Goal: Information Seeking & Learning: Learn about a topic

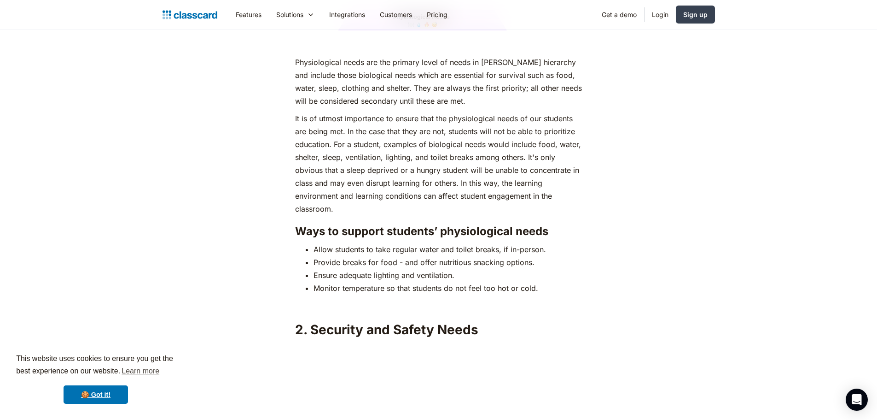
scroll to position [1382, 0]
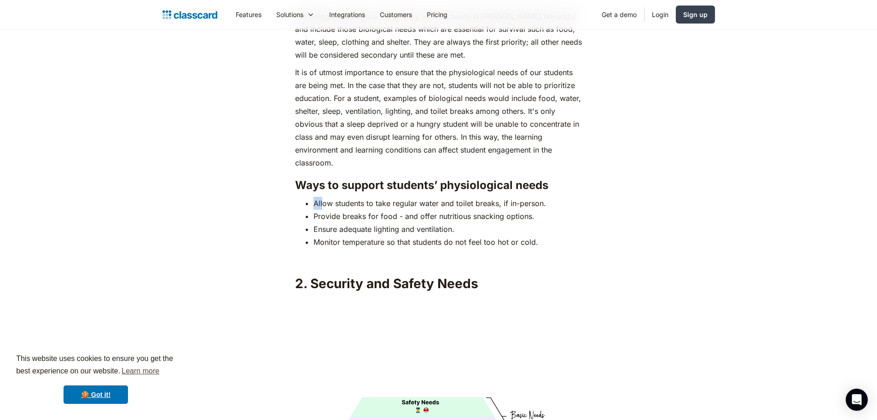
drag, startPoint x: 312, startPoint y: 183, endPoint x: 321, endPoint y: 184, distance: 9.7
click at [321, 197] on ul "Allow students to take regular water and toilet breaks, if in-person. Provide b…" at bounding box center [438, 223] width 287 height 52
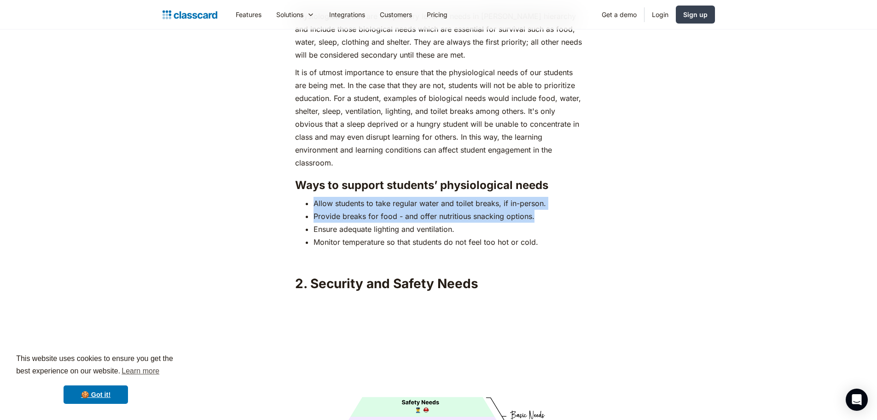
drag, startPoint x: 309, startPoint y: 185, endPoint x: 532, endPoint y: 194, distance: 223.1
click at [532, 197] on ul "Allow students to take regular water and toilet breaks, if in-person. Provide b…" at bounding box center [438, 223] width 287 height 52
copy ul "Allow students to take regular water and toilet breaks, if in-person. Provide b…"
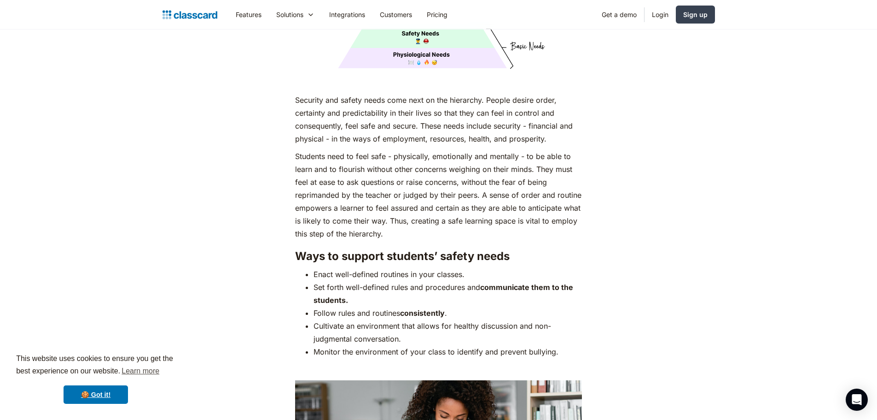
scroll to position [1796, 0]
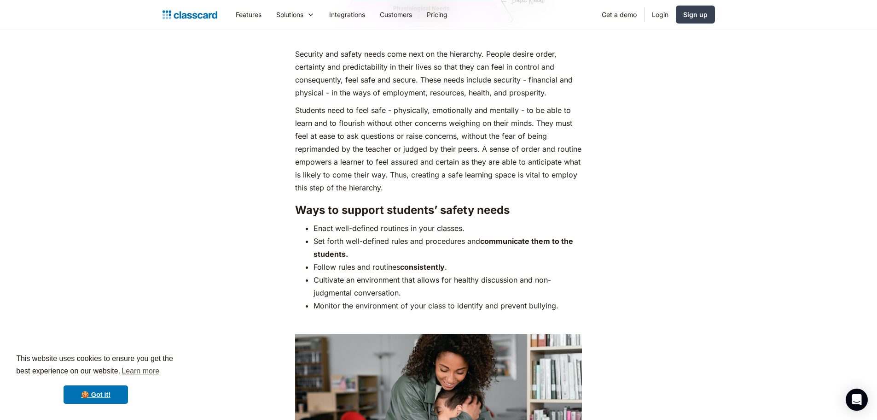
drag, startPoint x: 313, startPoint y: 210, endPoint x: 350, endPoint y: 232, distance: 43.4
click at [350, 232] on ul "Enact well-defined routines in your classes. Set forth well-defined rules and p…" at bounding box center [438, 267] width 287 height 90
copy ul "Enact well-defined routines in your classes. Set forth well-defined rules and p…"
click at [308, 148] on p "Students need to feel safe - physically, emotionally and mentally - to be able …" at bounding box center [438, 149] width 287 height 90
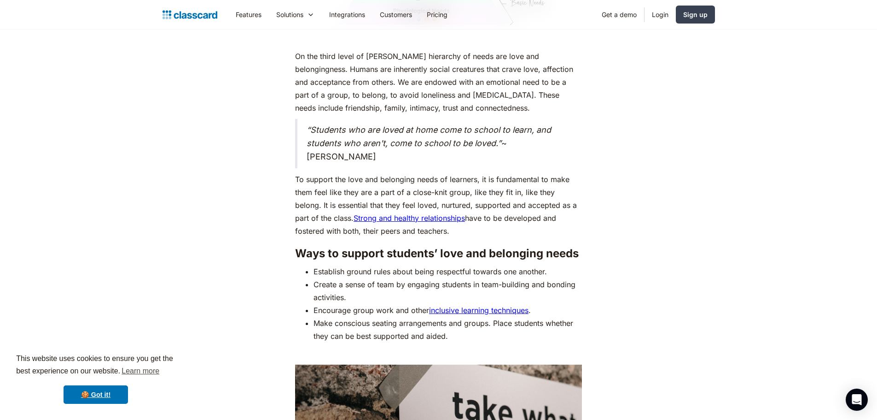
scroll to position [2579, 0]
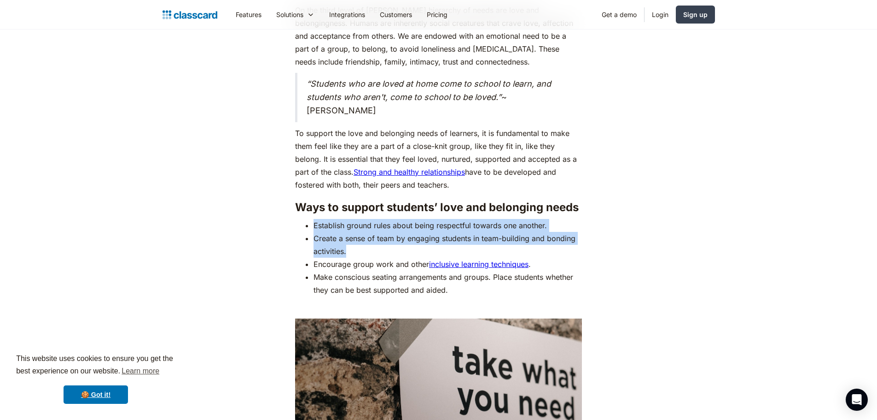
drag, startPoint x: 313, startPoint y: 211, endPoint x: 353, endPoint y: 232, distance: 44.7
click at [353, 232] on ul "Establish ground rules about being respectful towards one another. Create a sen…" at bounding box center [438, 257] width 287 height 77
copy ul "Establish ground rules about being respectful towards one another. Create a sen…"
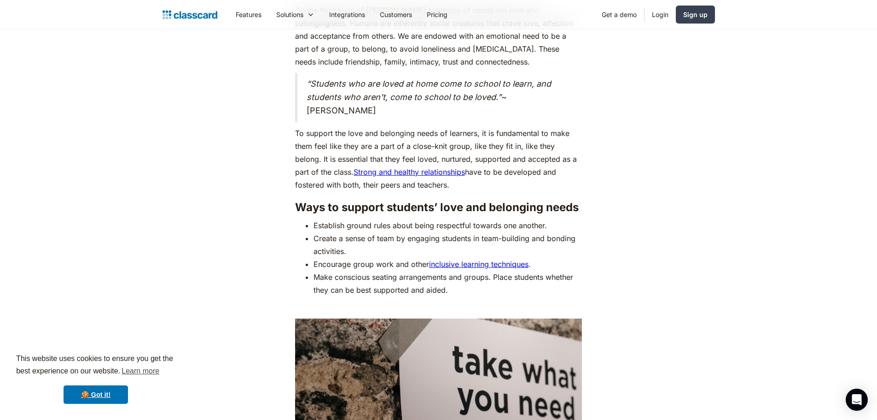
click at [309, 200] on h3 "Ways to support students’ love and belonging needs" at bounding box center [438, 207] width 287 height 14
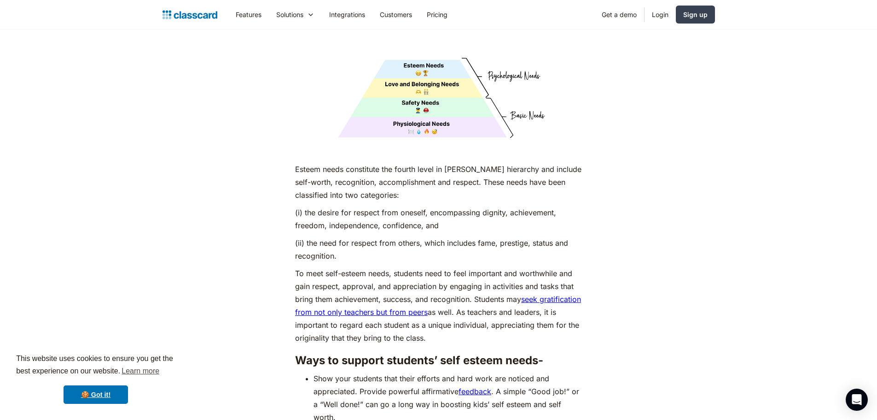
scroll to position [3316, 0]
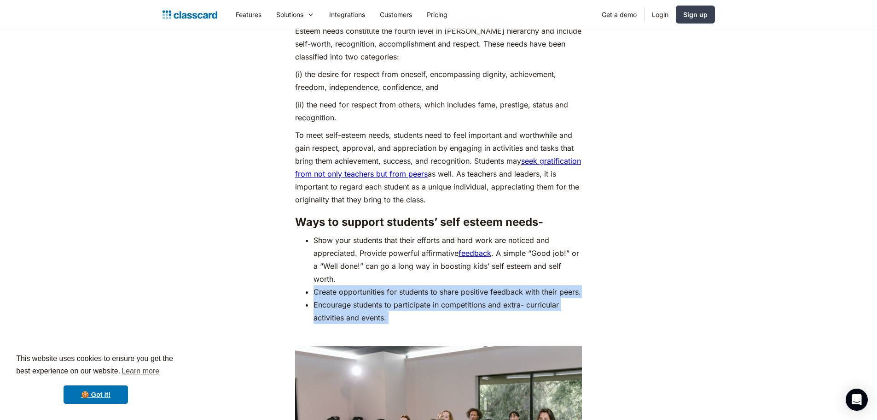
drag, startPoint x: 312, startPoint y: 275, endPoint x: 399, endPoint y: 327, distance: 100.8
copy div "Create opportunities for students to share positive feedback with their peers. …"
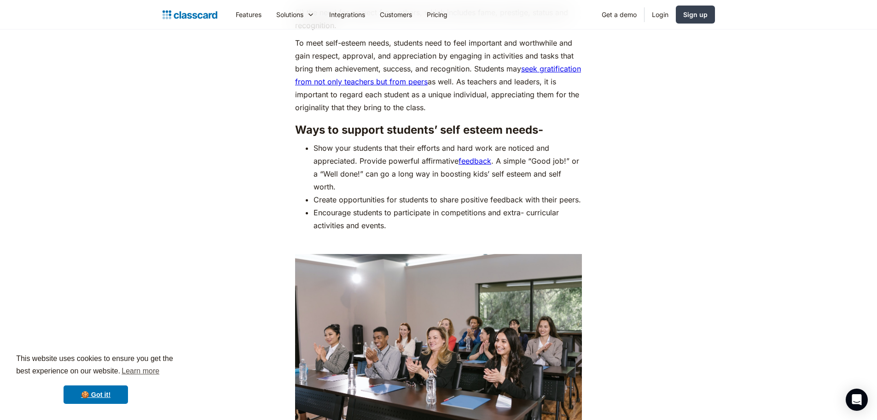
click at [297, 155] on ul "Show your students that their efforts and hard work are noticed and appreciated…" at bounding box center [438, 186] width 287 height 90
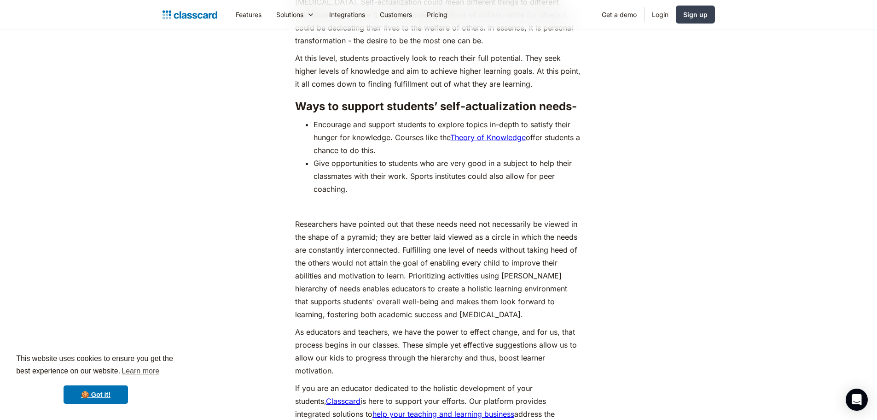
scroll to position [4053, 0]
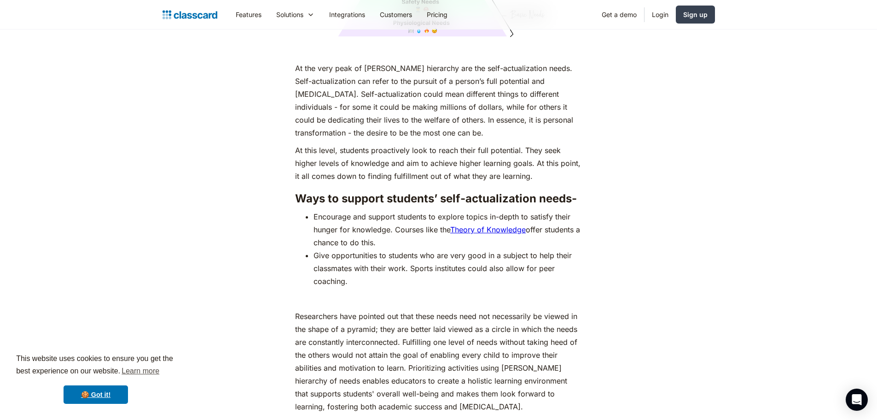
click at [315, 249] on ul "Encourage and support students to explore topics in-depth to satisfy their hung…" at bounding box center [438, 248] width 287 height 77
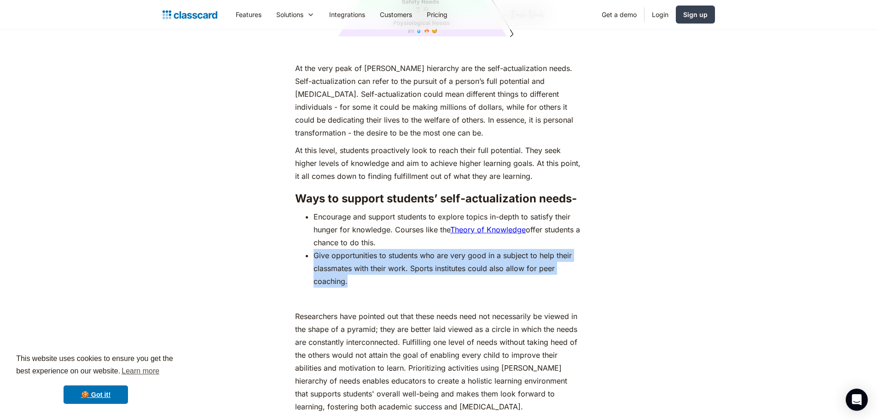
drag, startPoint x: 315, startPoint y: 249, endPoint x: 366, endPoint y: 277, distance: 58.3
click at [366, 277] on li "Give opportunities to students who are very good in a subject to help their cla…" at bounding box center [448, 268] width 268 height 39
copy li "Give opportunities to students who are very good in a subject to help their cla…"
